Goal: Check status: Check status

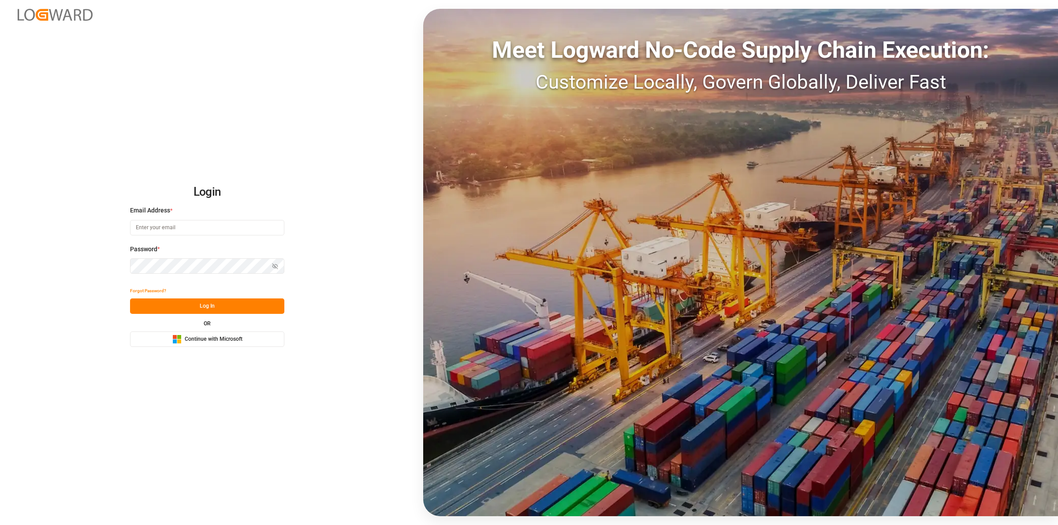
type input "[EMAIL_ADDRESS][DOMAIN_NAME]"
click at [208, 309] on button "Log In" at bounding box center [207, 305] width 154 height 15
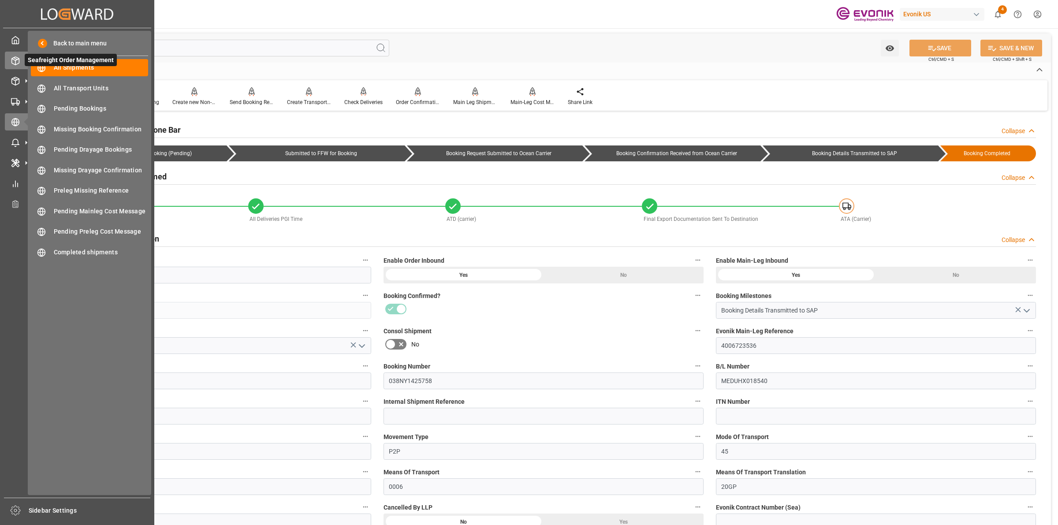
click at [19, 60] on icon at bounding box center [15, 61] width 7 height 8
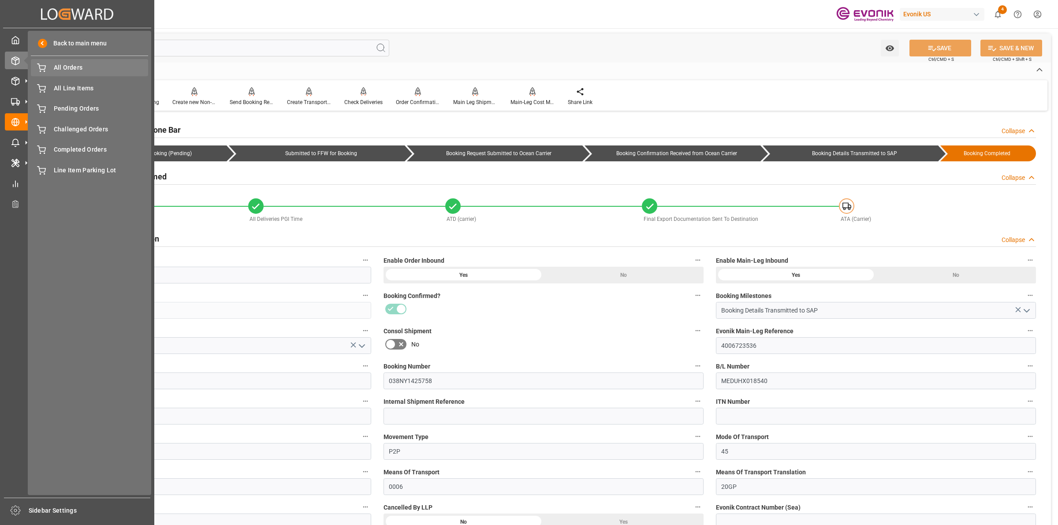
click at [80, 69] on span "All Orders" at bounding box center [101, 67] width 95 height 9
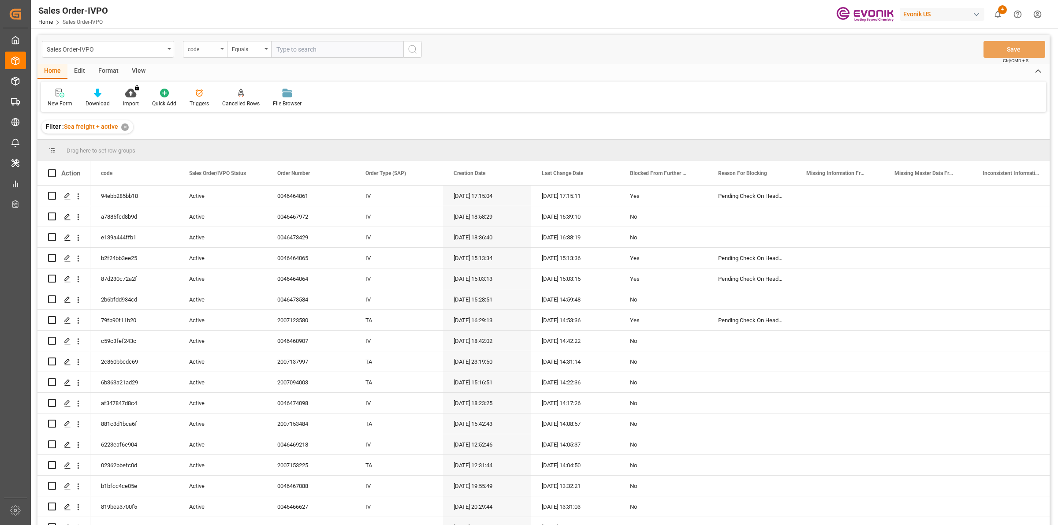
click at [217, 47] on div "code" at bounding box center [203, 48] width 30 height 10
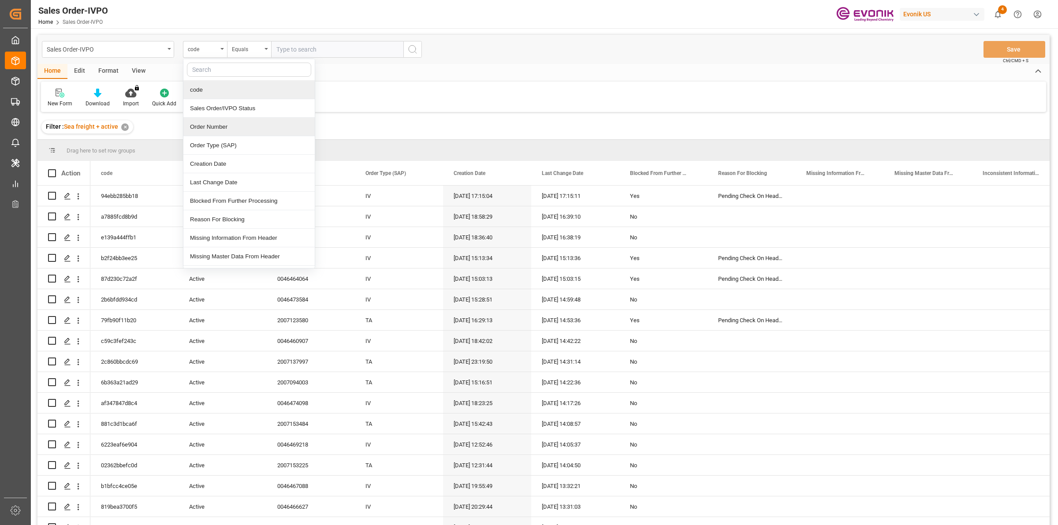
click at [195, 125] on div "Order Number" at bounding box center [248, 127] width 131 height 19
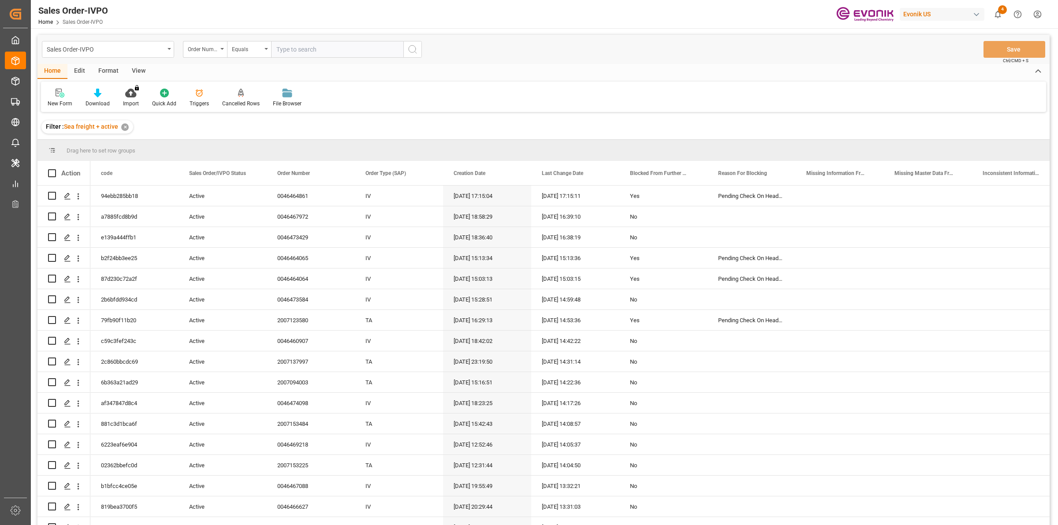
click at [289, 50] on input "text" at bounding box center [337, 49] width 132 height 17
paste input "2007187842"
type input "2007187842"
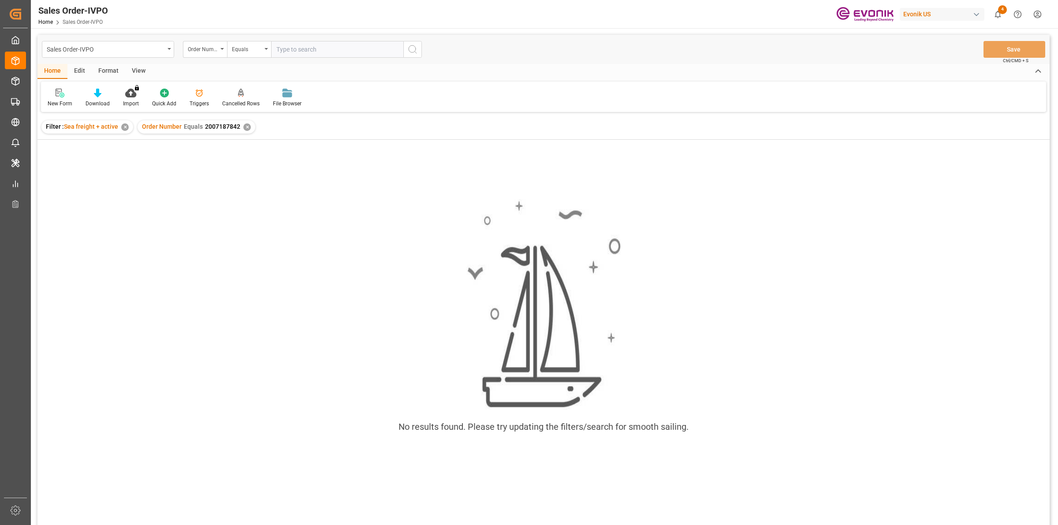
click at [244, 126] on div "✕" at bounding box center [246, 126] width 7 height 7
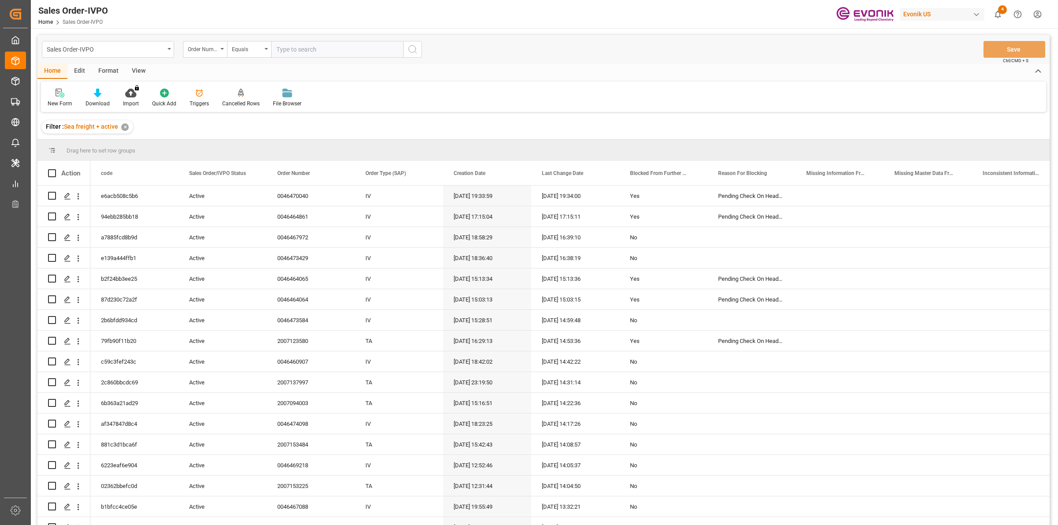
click at [307, 51] on input "text" at bounding box center [337, 49] width 132 height 17
paste input "2007187842"
type input "2007187842"
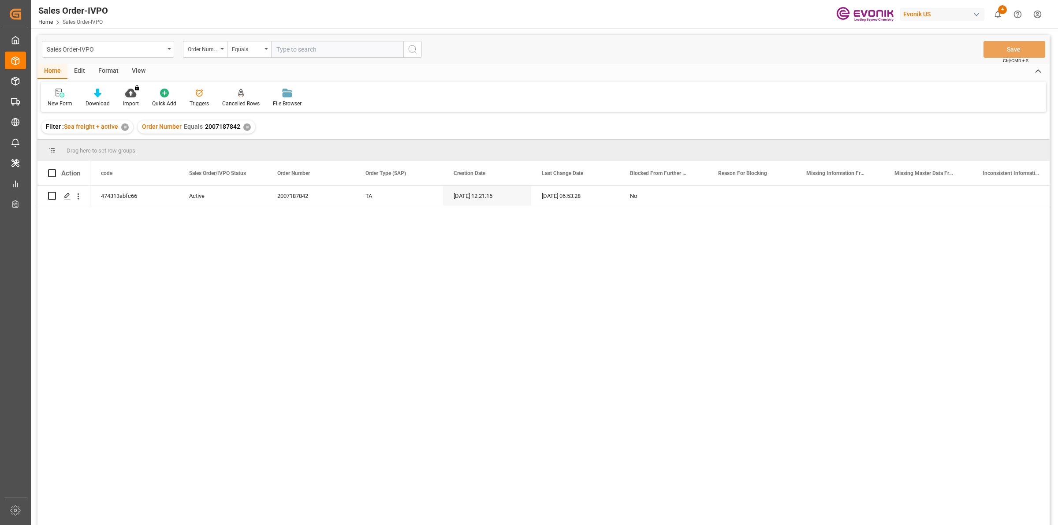
click at [87, 227] on div "474313abfc66 Active 2007187842 TA [DATE] 12:21:15 [DATE] 06:53:28 No" at bounding box center [543, 357] width 1012 height 342
click at [64, 187] on div "Press SPACE to select this row." at bounding box center [72, 195] width 25 height 17
click at [64, 193] on icon "Press SPACE to select this row." at bounding box center [67, 196] width 7 height 7
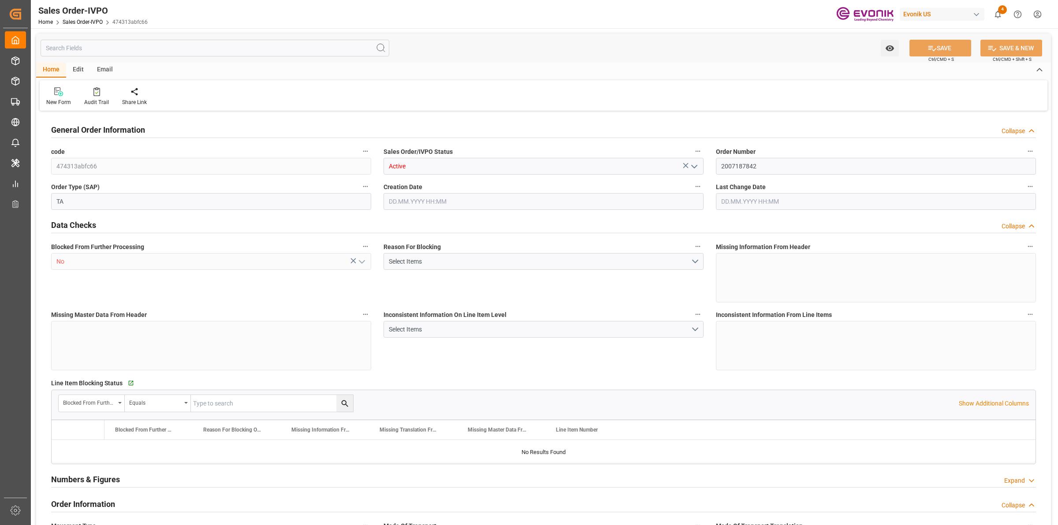
type input "ITGOA"
type input "0"
type input "1"
type input "1715.6"
type input "[DATE] 12:21"
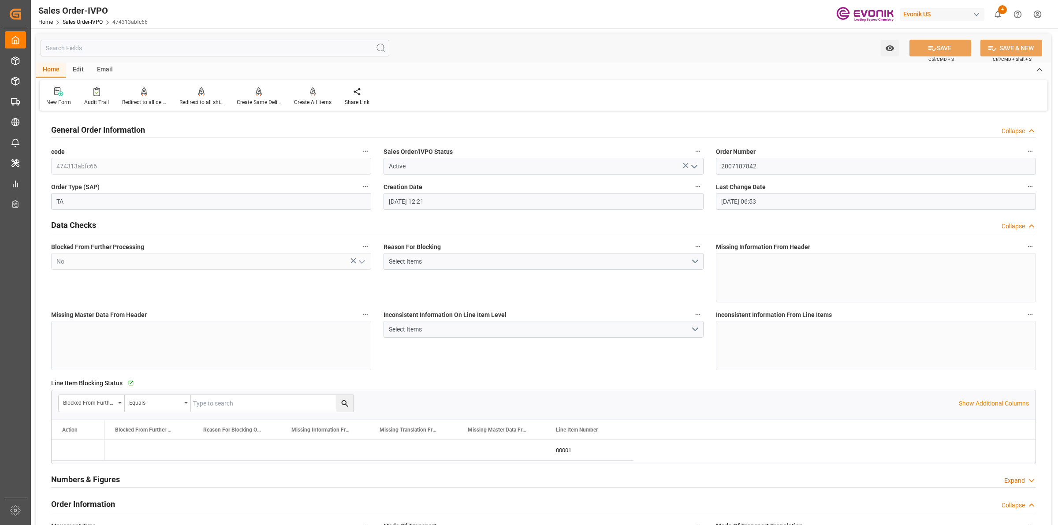
type input "[DATE] 06:53"
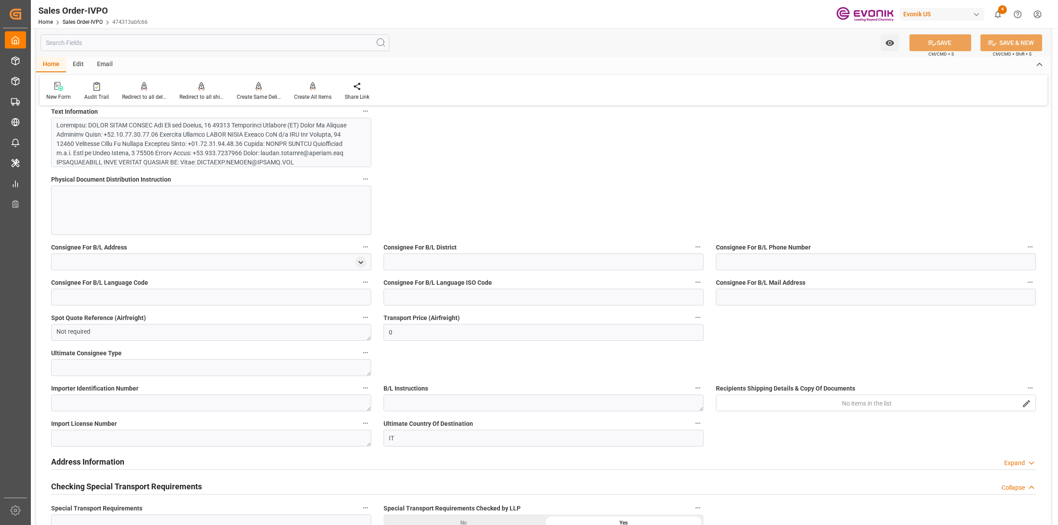
scroll to position [992, 0]
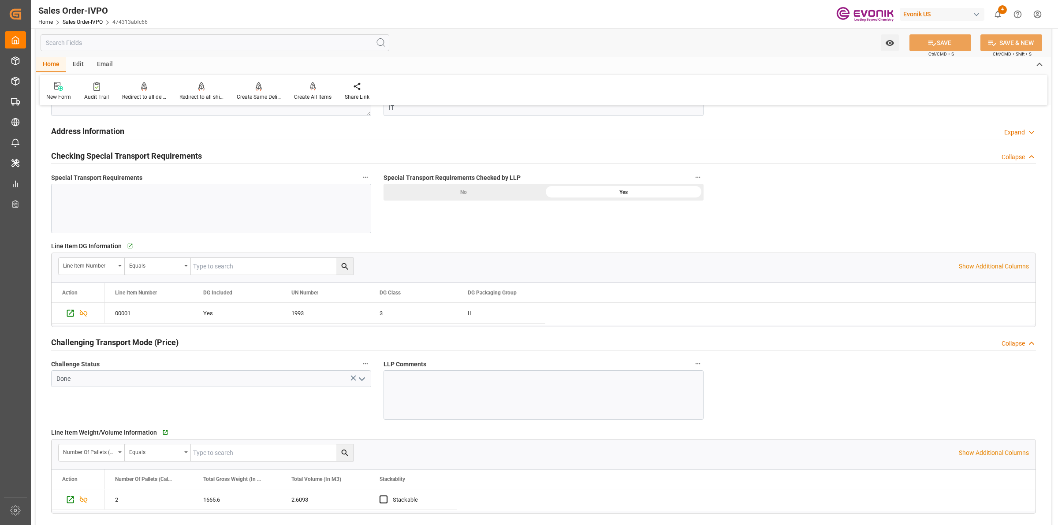
click at [364, 378] on icon "open menu" at bounding box center [362, 379] width 11 height 11
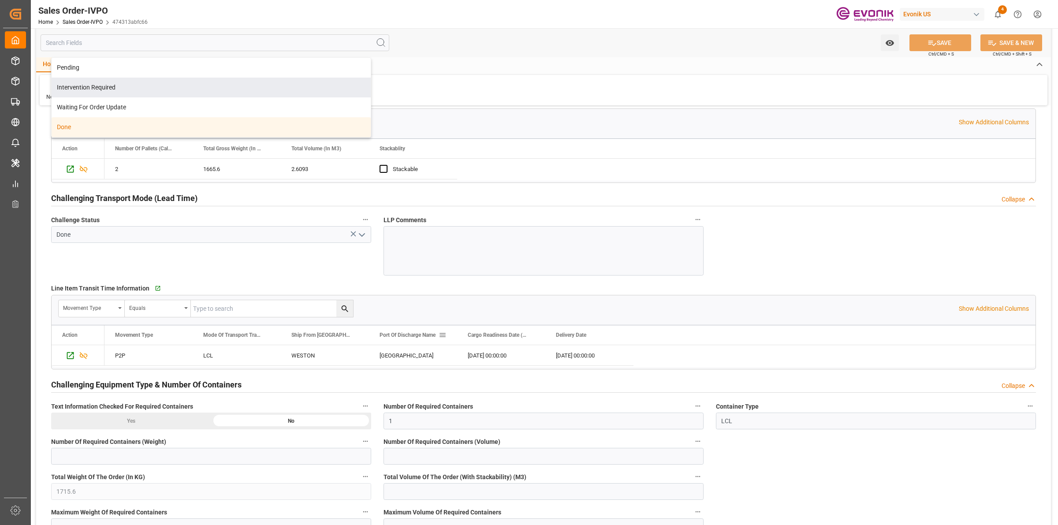
scroll to position [1598, 0]
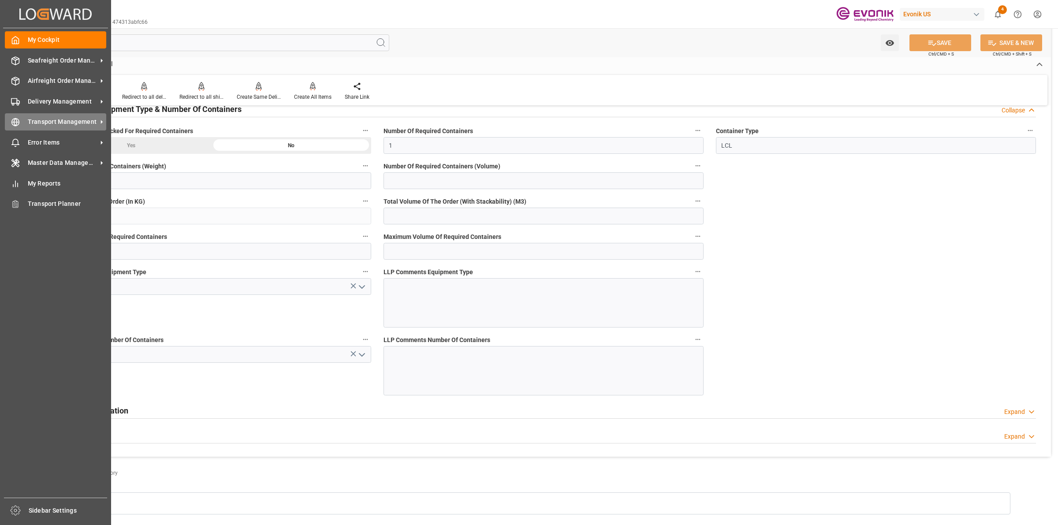
click at [14, 116] on div "Transport Management Transport Management" at bounding box center [55, 121] width 101 height 17
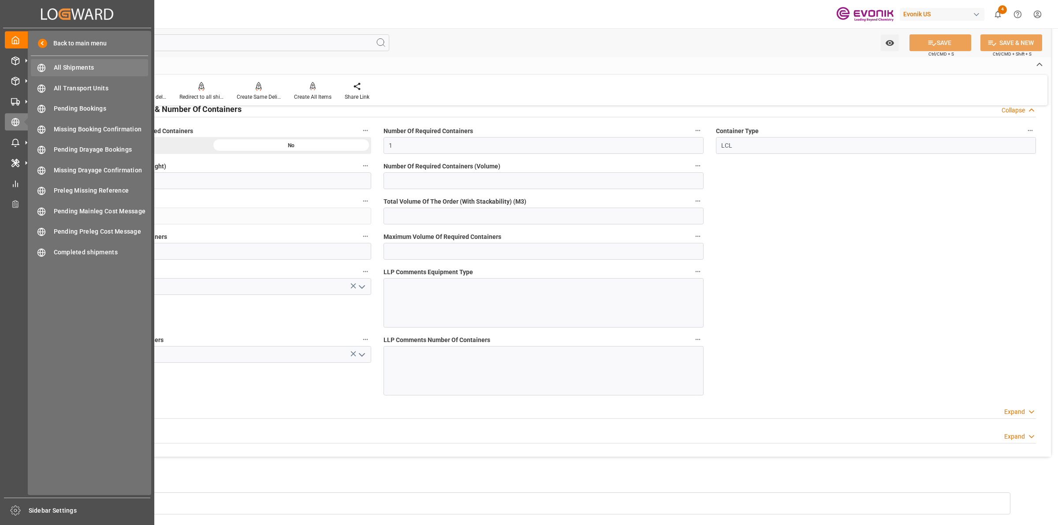
click at [73, 65] on span "All Shipments" at bounding box center [101, 67] width 95 height 9
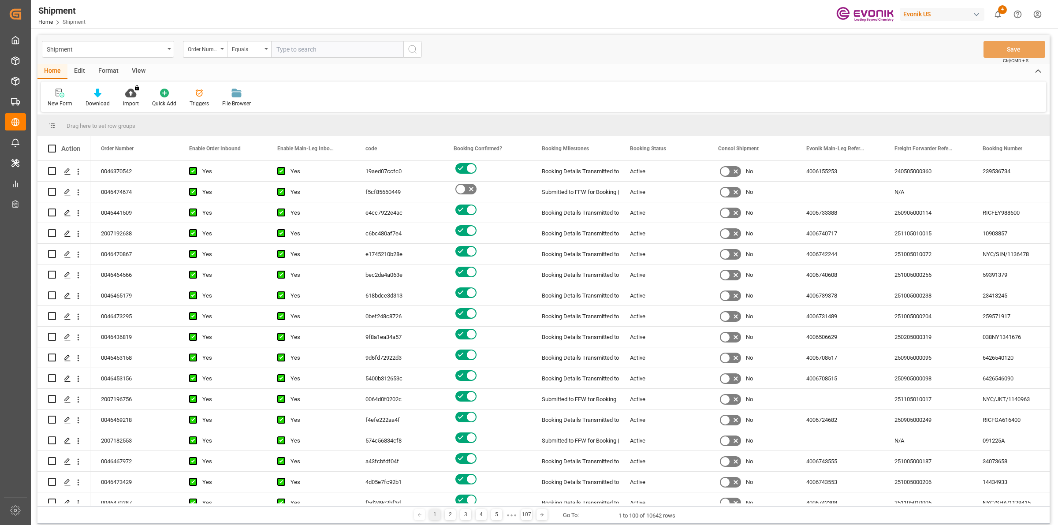
click at [320, 53] on input "text" at bounding box center [337, 49] width 132 height 17
paste input "2007187842"
type input "2007187842"
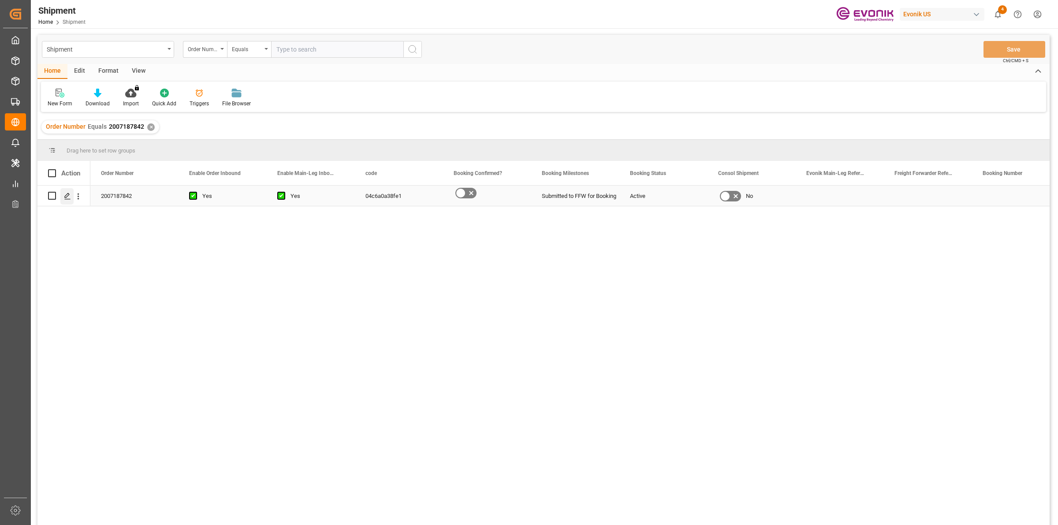
click at [69, 197] on icon "Press SPACE to select this row." at bounding box center [67, 196] width 7 height 7
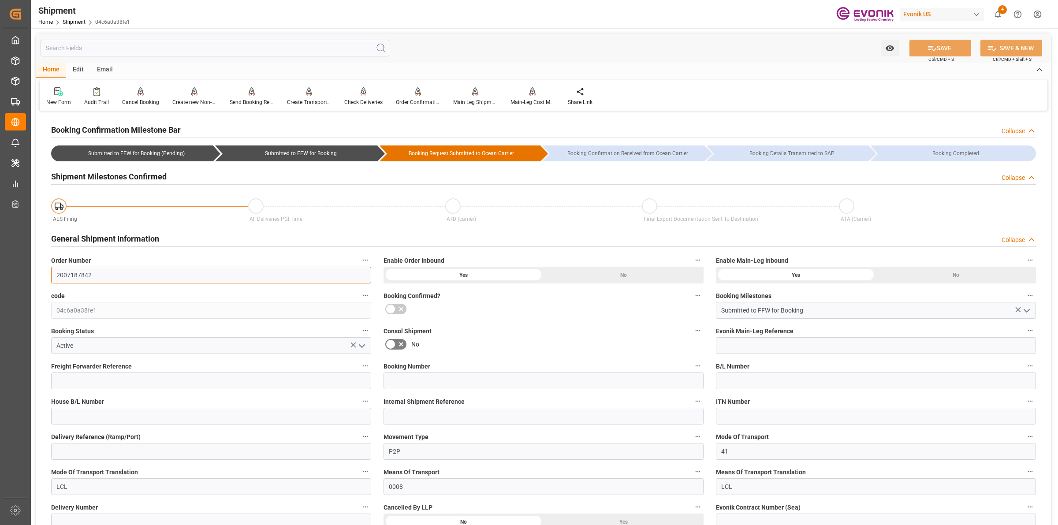
drag, startPoint x: 108, startPoint y: 279, endPoint x: -32, endPoint y: 257, distance: 141.9
click at [0, 257] on html "Created by potrace 1.15, written by [PERSON_NAME] [DATE]-[DATE] Created by potr…" at bounding box center [529, 262] width 1058 height 525
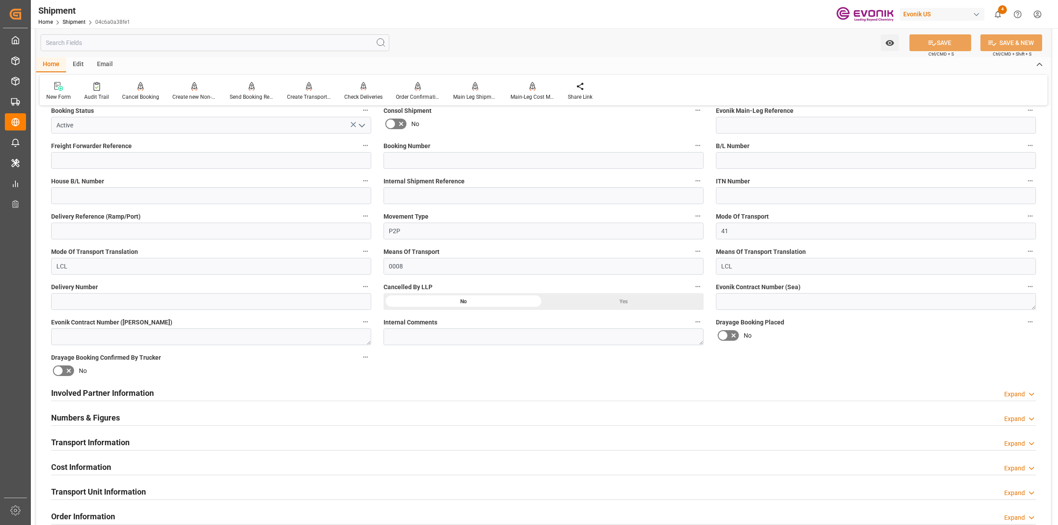
click at [118, 394] on h2 "Involved Partner Information" at bounding box center [102, 393] width 103 height 12
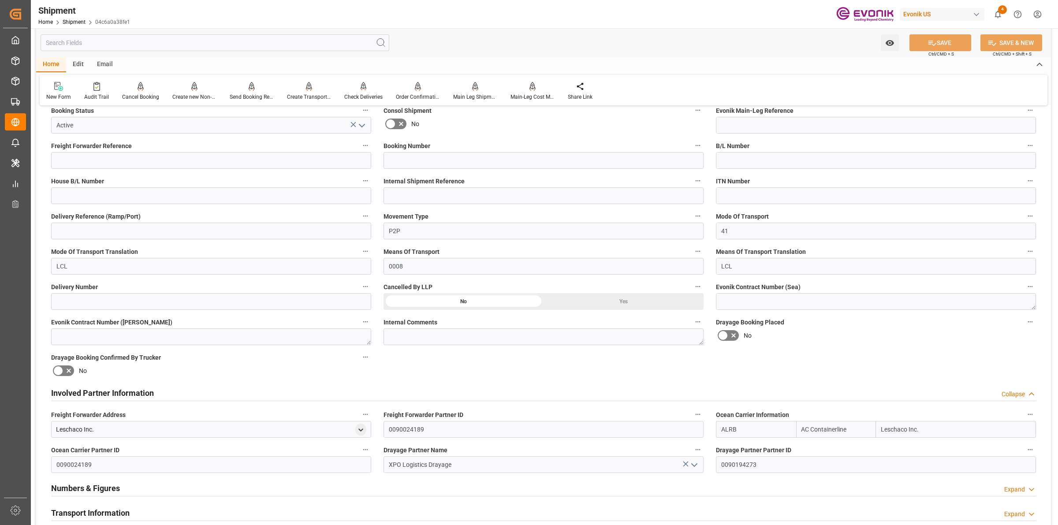
scroll to position [441, 0]
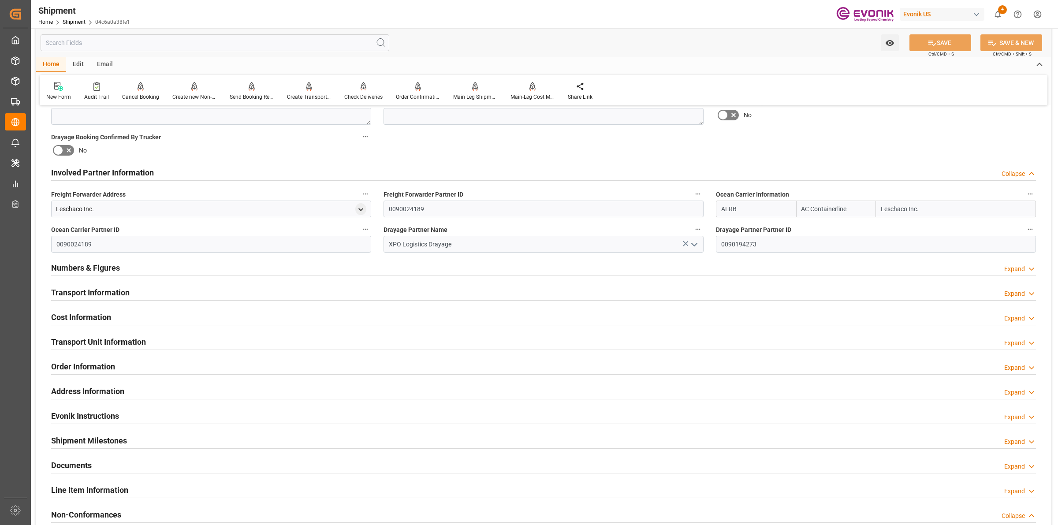
click at [93, 316] on h2 "Cost Information" at bounding box center [81, 317] width 60 height 12
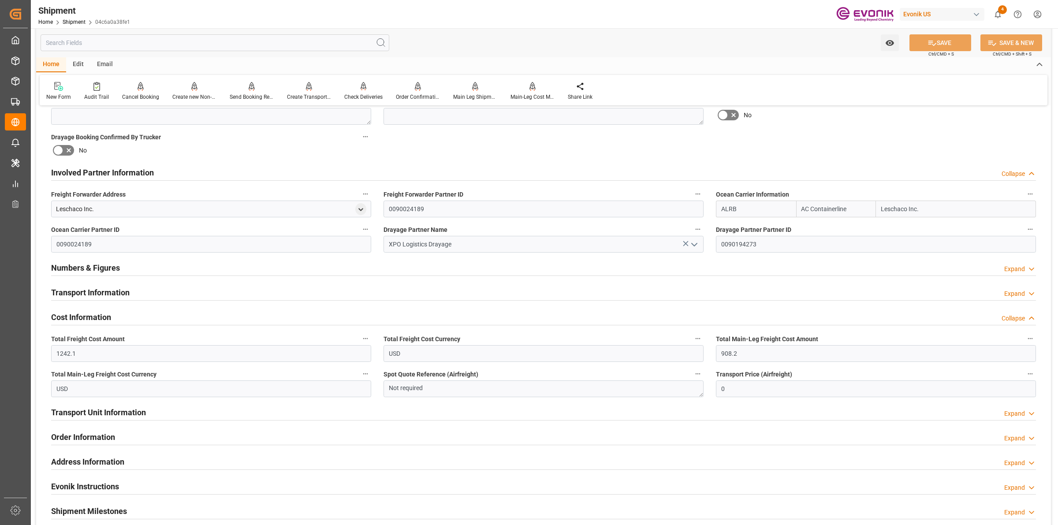
click at [102, 292] on h2 "Transport Information" at bounding box center [90, 292] width 78 height 12
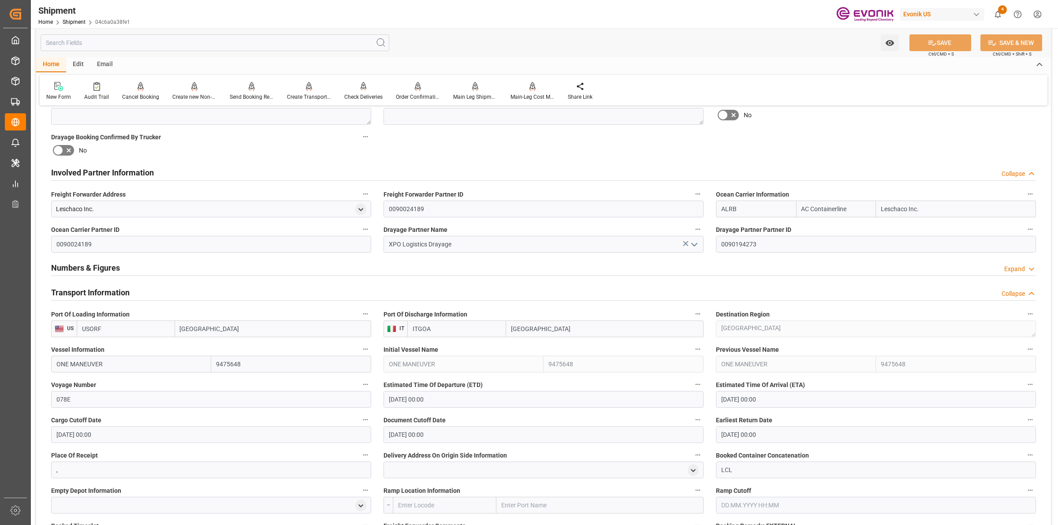
click at [355, 283] on div "Transport Information Collapse" at bounding box center [543, 291] width 985 height 17
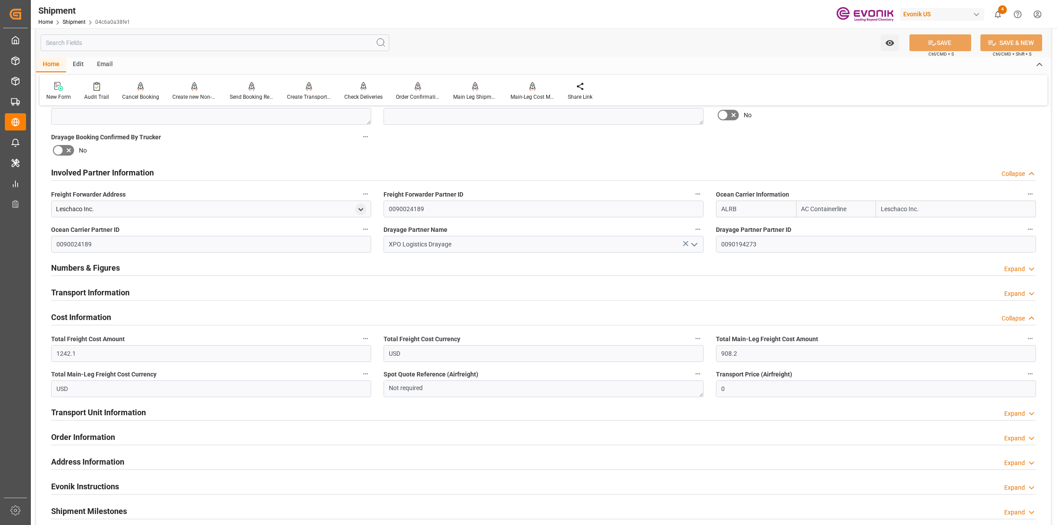
click at [363, 270] on div "Numbers & Figures Expand" at bounding box center [543, 267] width 985 height 17
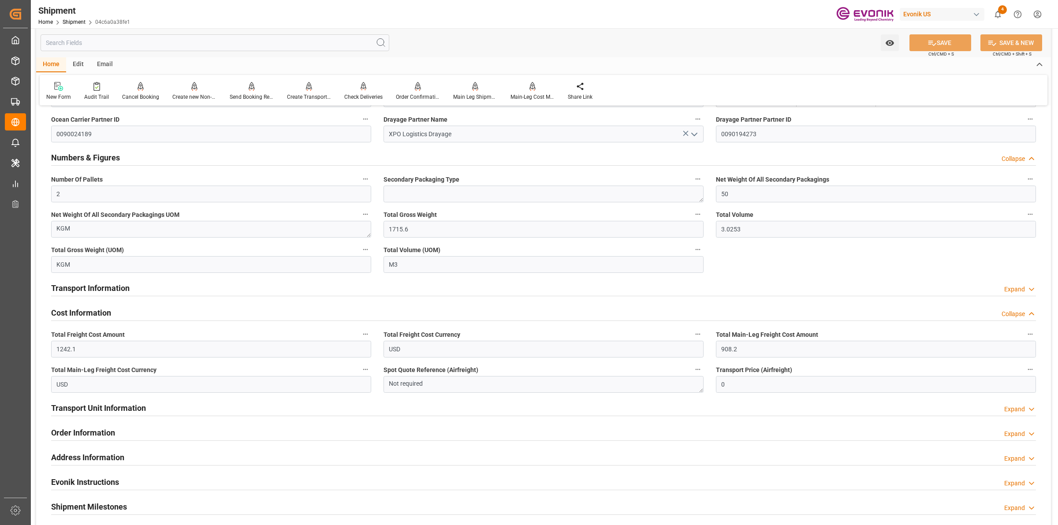
scroll to position [716, 0]
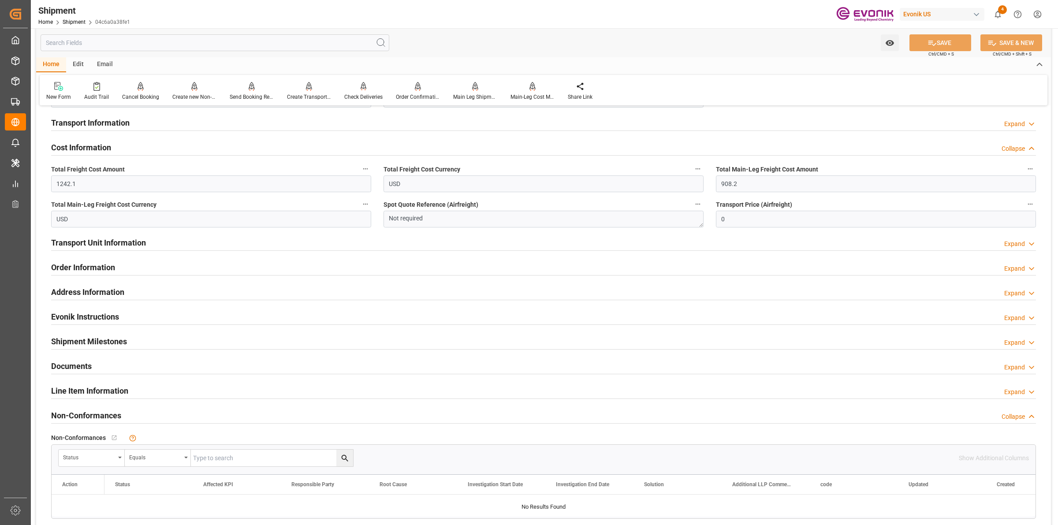
click at [96, 123] on h2 "Transport Information" at bounding box center [90, 123] width 78 height 12
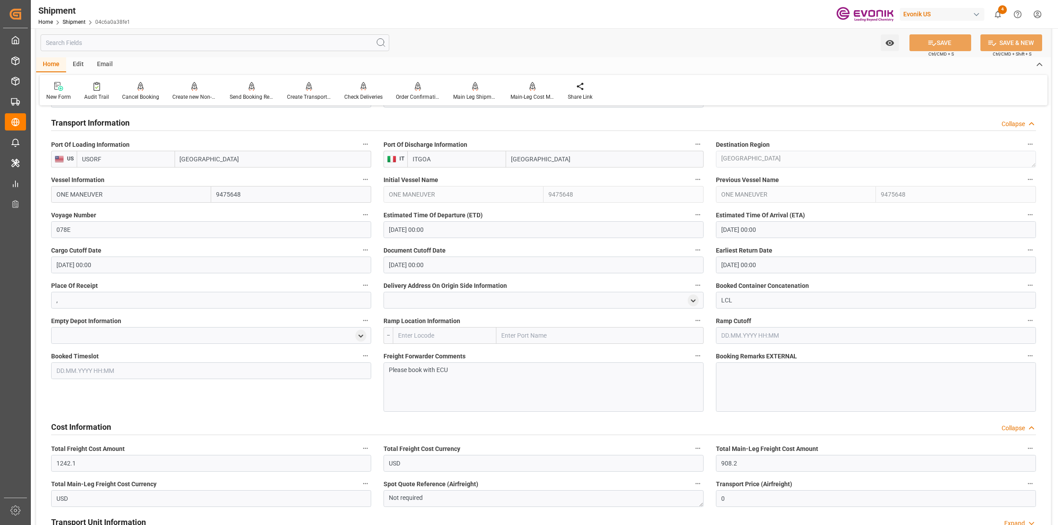
drag, startPoint x: 113, startPoint y: 197, endPoint x: 170, endPoint y: 193, distance: 56.6
click at [60, 190] on input "ONE MANEUVER" at bounding box center [131, 194] width 160 height 17
